Goal: Transaction & Acquisition: Subscribe to service/newsletter

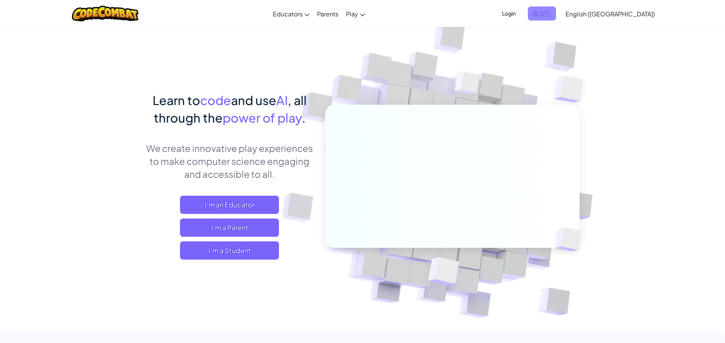
click at [556, 15] on span "Sign Up" at bounding box center [542, 13] width 28 height 14
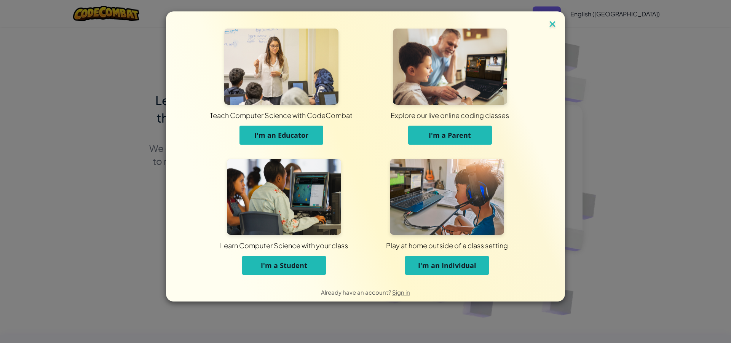
click at [553, 23] on img at bounding box center [552, 24] width 10 height 11
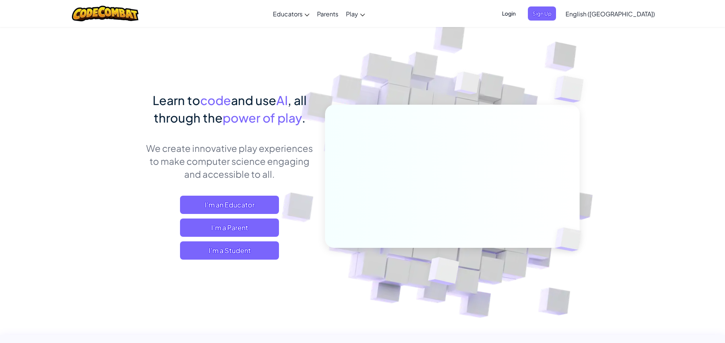
click at [520, 13] on span "Login" at bounding box center [508, 13] width 23 height 14
